Goal: Communication & Community: Ask a question

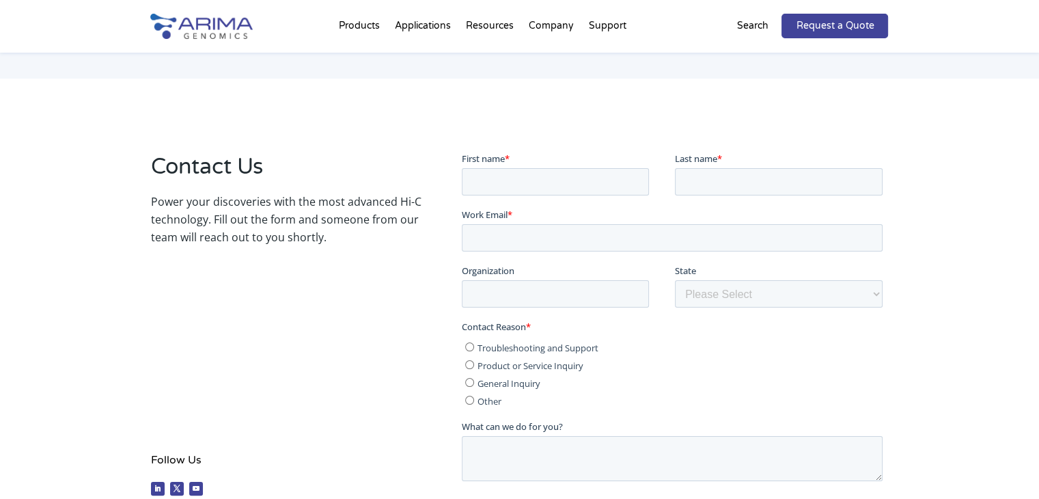
scroll to position [180, 0]
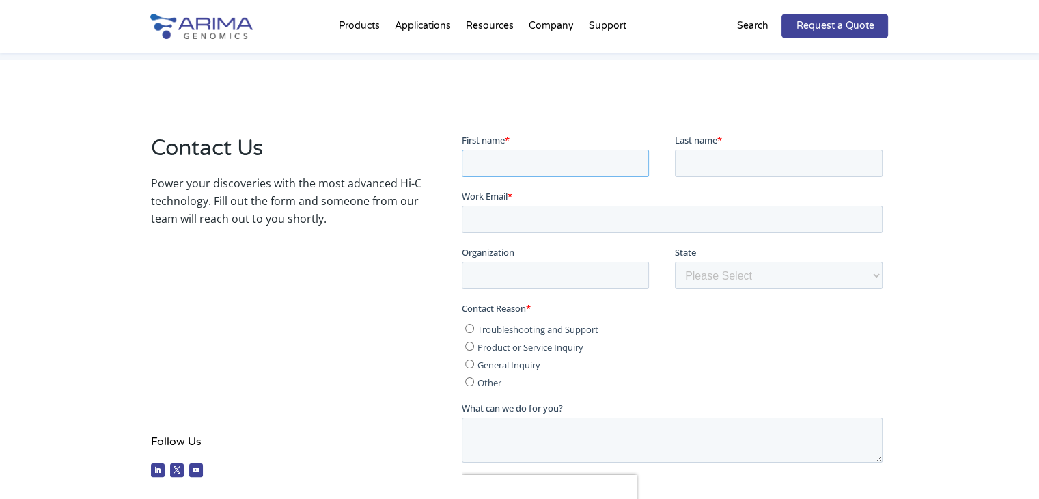
click at [532, 161] on input "First name *" at bounding box center [555, 162] width 187 height 27
type input "[PERSON_NAME]"
click at [710, 165] on input "Last name *" at bounding box center [779, 162] width 208 height 27
type input "[PERSON_NAME]"
click at [527, 213] on input "Work Email *" at bounding box center [672, 218] width 421 height 27
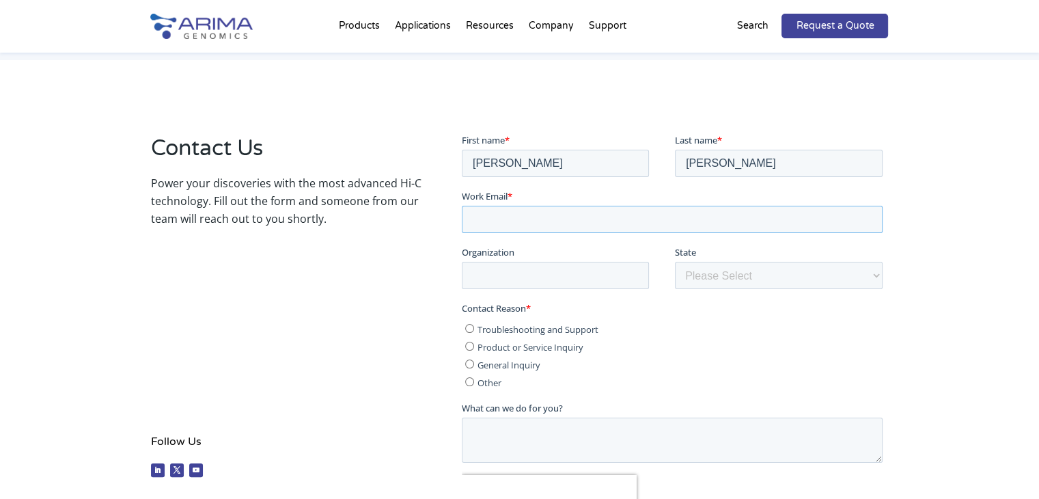
type input "[PERSON_NAME][EMAIL_ADDRESS][DOMAIN_NAME]"
click at [485, 274] on input "Organization" at bounding box center [555, 274] width 187 height 27
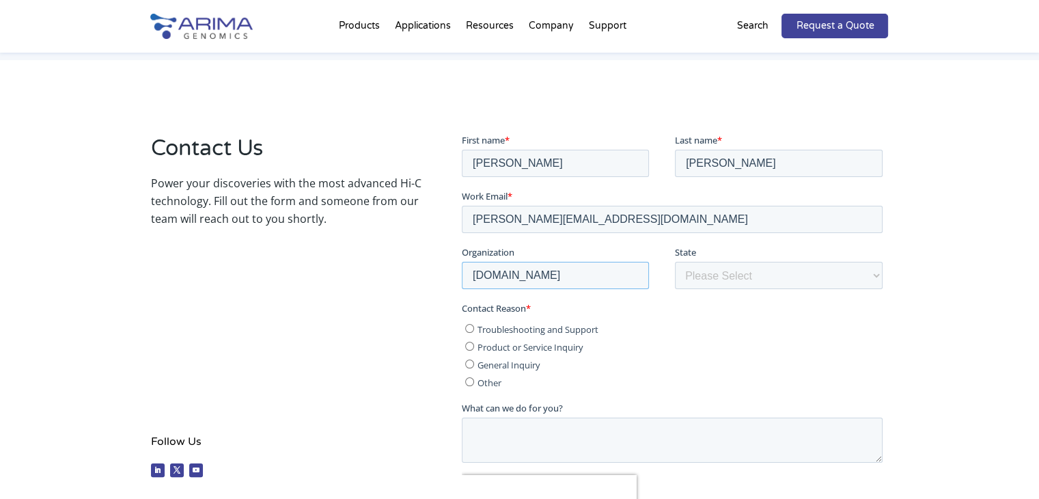
type input "[DOMAIN_NAME]"
click at [702, 269] on select "Please Select Other/Non-US [US_STATE] [US_STATE] [US_STATE] [US_STATE] [US_STAT…" at bounding box center [779, 274] width 208 height 27
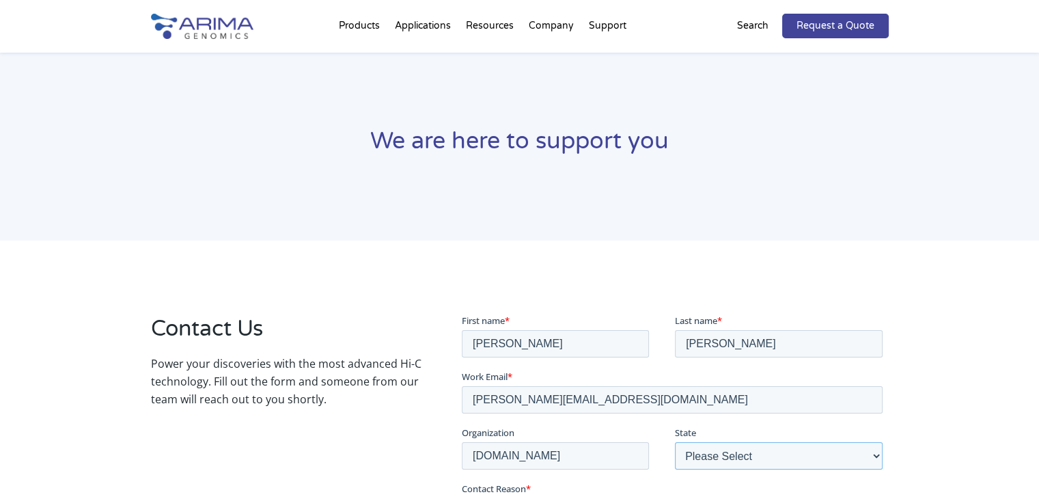
click at [723, 461] on select "Please Select Other/Non-US [US_STATE] [US_STATE] [US_STATE] [US_STATE] [US_STAT…" at bounding box center [779, 454] width 208 height 27
select select "Other/Non-US"
click at [675, 441] on select "Please Select Other/Non-US [US_STATE] [US_STATE] [US_STATE] [US_STATE] [US_STAT…" at bounding box center [779, 454] width 208 height 27
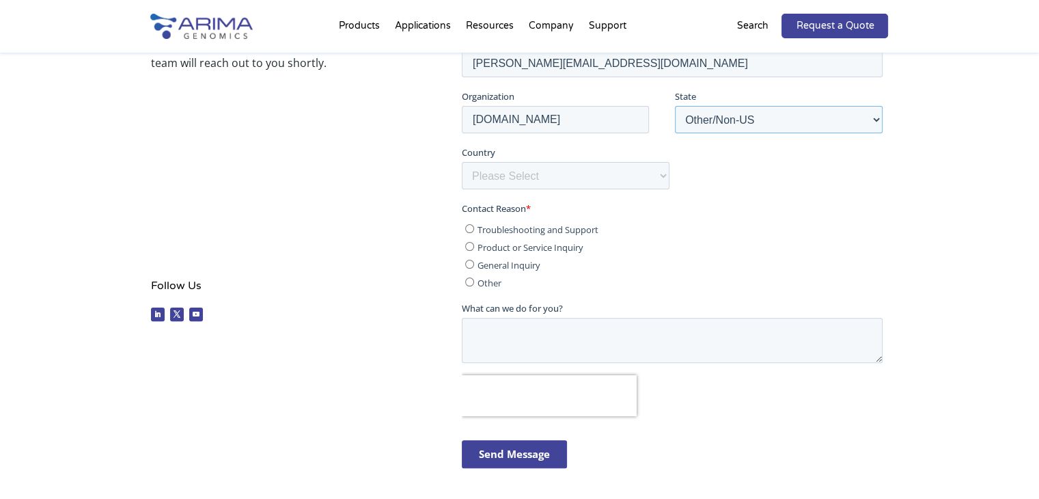
scroll to position [334, 0]
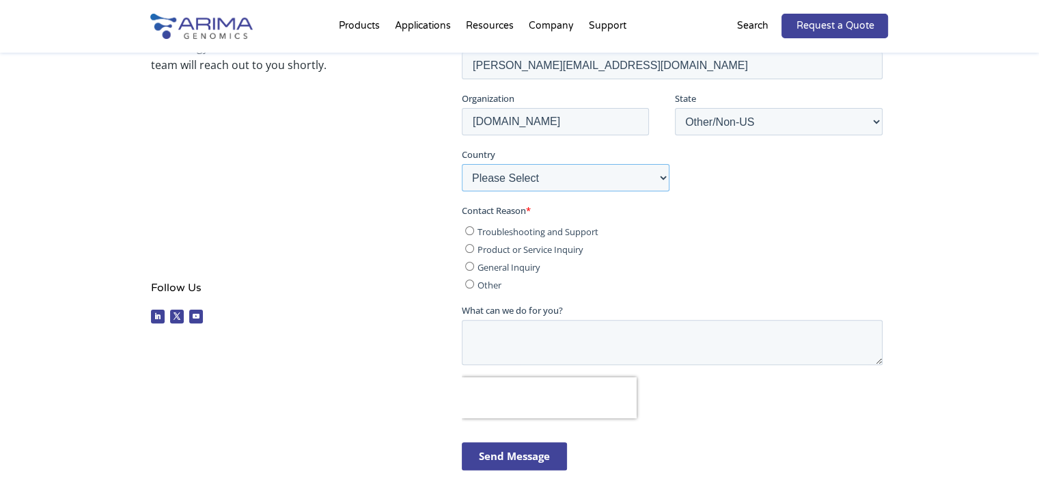
click at [521, 178] on select "Please Select [GEOGRAPHIC_DATA] [GEOGRAPHIC_DATA] [GEOGRAPHIC_DATA] [GEOGRAPHIC…" at bounding box center [566, 177] width 208 height 27
select select "[GEOGRAPHIC_DATA]"
click at [462, 184] on select "Please Select [GEOGRAPHIC_DATA] [GEOGRAPHIC_DATA] [GEOGRAPHIC_DATA] [GEOGRAPHIC…" at bounding box center [566, 177] width 208 height 27
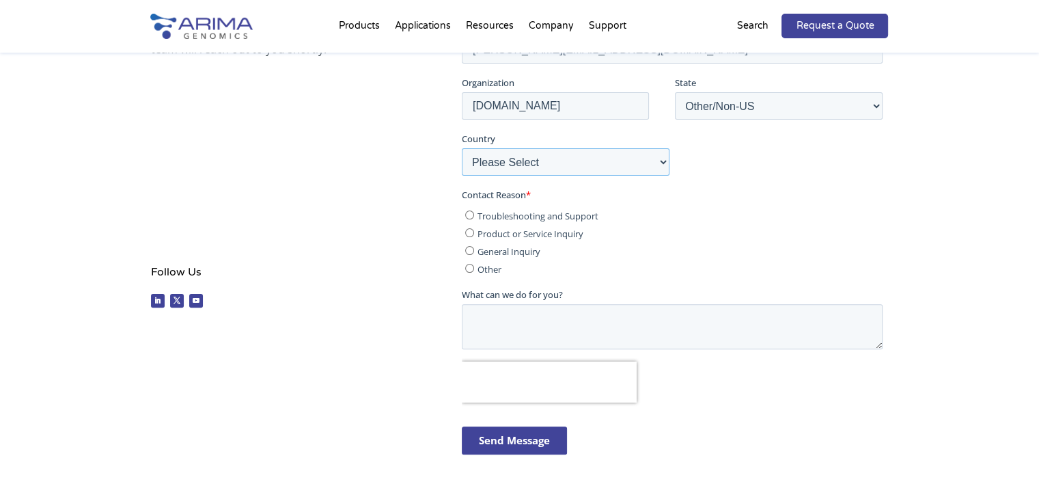
scroll to position [353, 0]
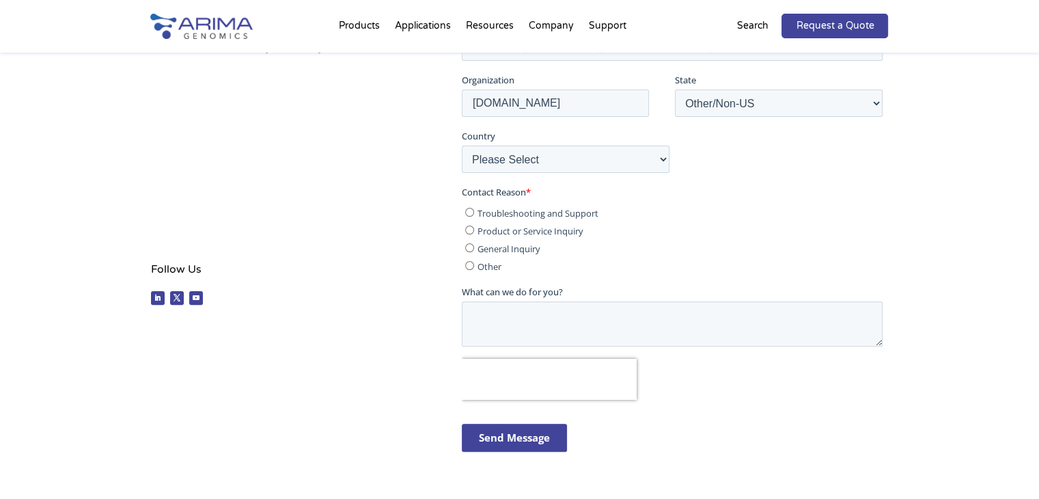
click at [469, 264] on input "Other" at bounding box center [469, 265] width 9 height 9
radio input "true"
click at [495, 316] on textarea "What can we do for you?" at bounding box center [672, 323] width 421 height 45
paste textarea "Dear [Name / [PERSON_NAME]], My name is [PERSON_NAME], official Representative …"
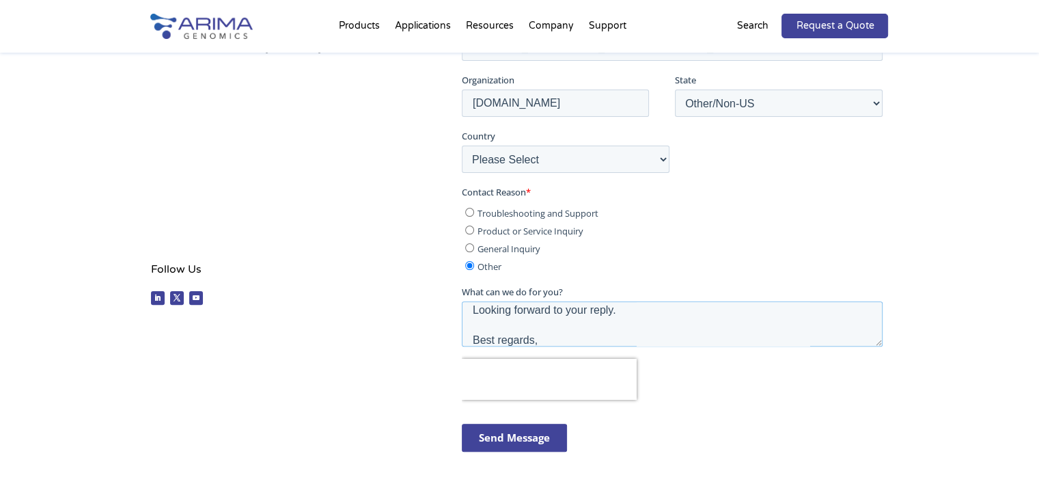
type textarea "Dear [Name / [PERSON_NAME]], My name is [PERSON_NAME], official Representative …"
click at [486, 442] on input "Send Message" at bounding box center [514, 438] width 105 height 28
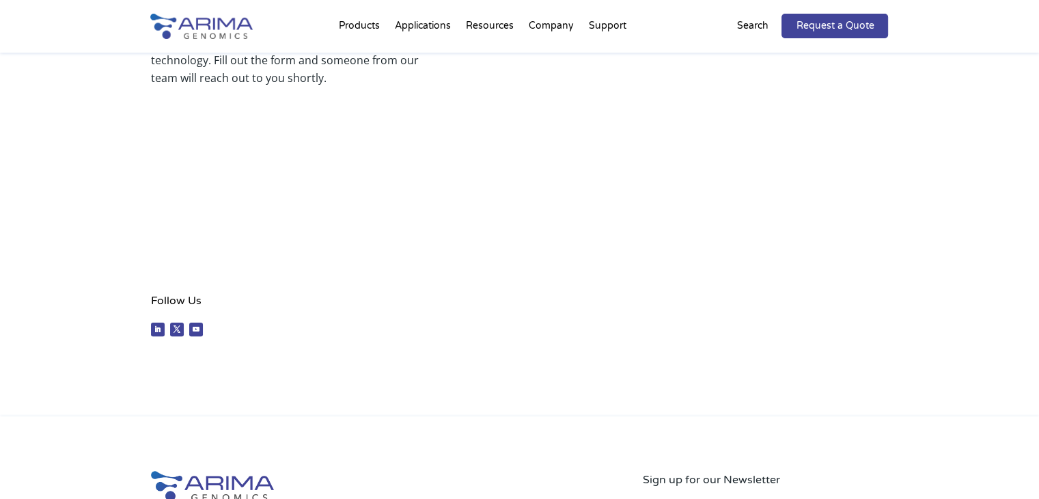
scroll to position [696, 0]
